Goal: Check status

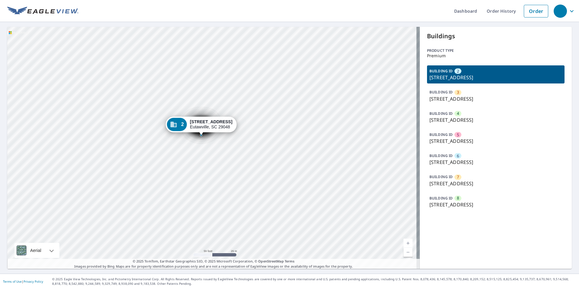
click at [459, 100] on p "[STREET_ADDRESS]" at bounding box center [495, 98] width 133 height 7
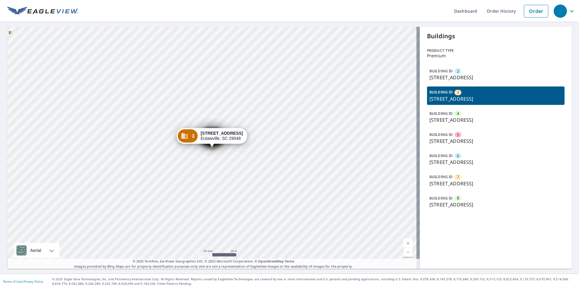
click at [457, 113] on span "4" at bounding box center [458, 114] width 2 height 6
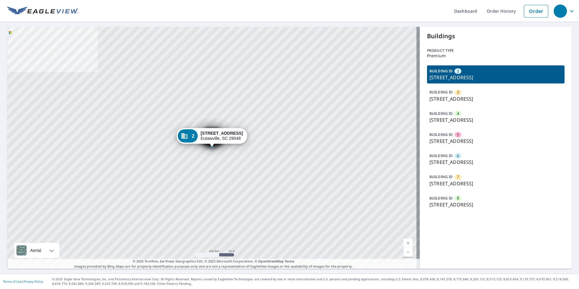
click at [479, 106] on div "BUILDING ID 2 321 Second St, Eutawville, SC, 29048 BUILDING ID 3 321 Second St,…" at bounding box center [496, 137] width 138 height 145
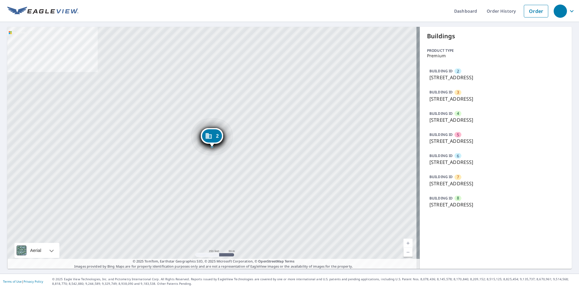
click at [471, 122] on p "[STREET_ADDRESS]" at bounding box center [495, 119] width 133 height 7
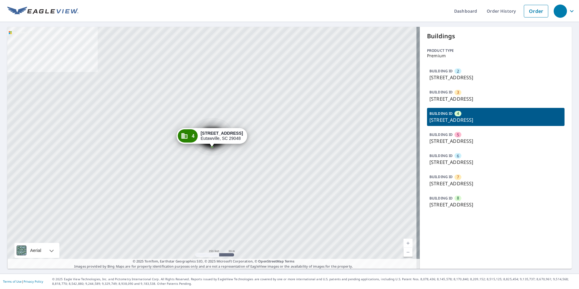
click at [466, 146] on div "BUILDING ID 5 321 Second St, Eutawville, SC, 29048" at bounding box center [496, 138] width 138 height 18
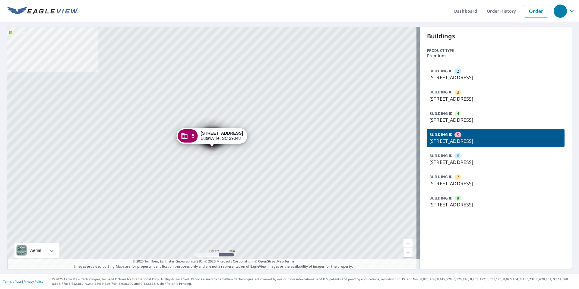
click at [462, 171] on div "BUILDING ID 2 321 Second St, Eutawville, SC, 29048 BUILDING ID 3 321 Second St,…" at bounding box center [496, 137] width 138 height 145
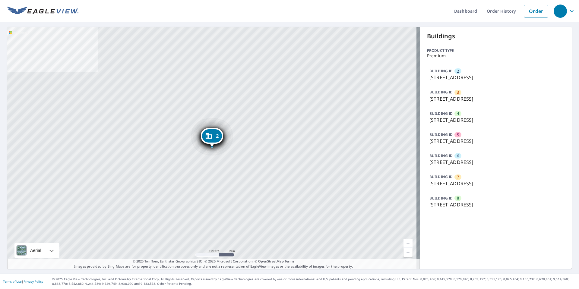
click at [101, 249] on div "3 321 Second St Eutawville, SC 29048 4 321 Second St Eutawville, SC 29048 5 321…" at bounding box center [213, 148] width 413 height 242
